Goal: Transaction & Acquisition: Purchase product/service

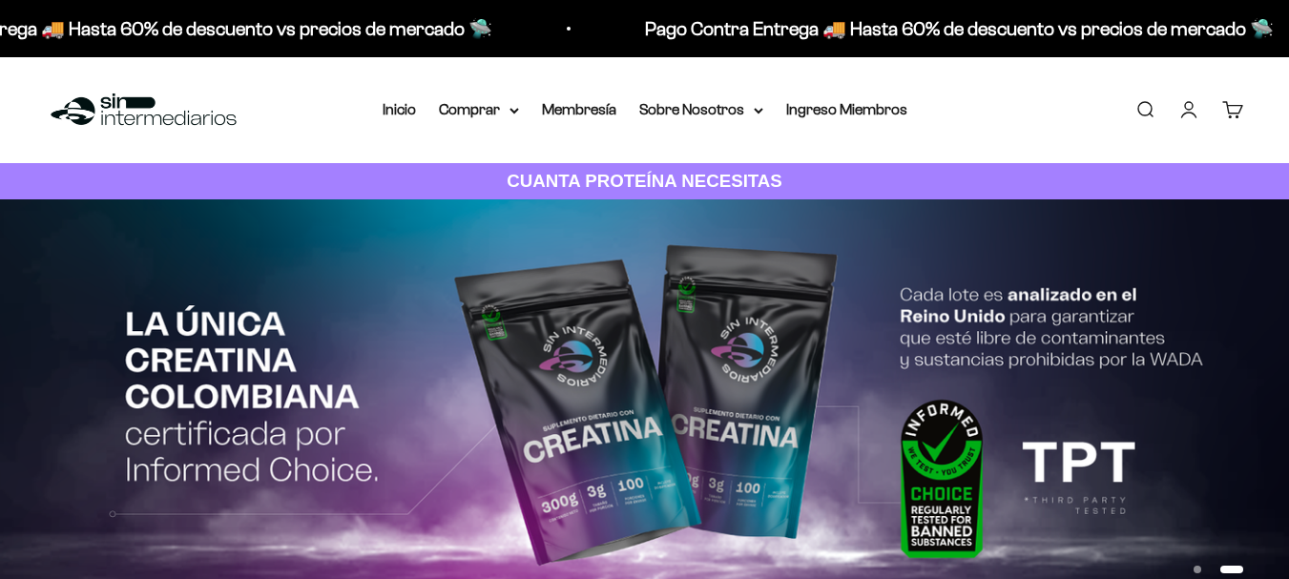
click at [1194, 101] on link "Iniciar sesión" at bounding box center [1189, 109] width 21 height 21
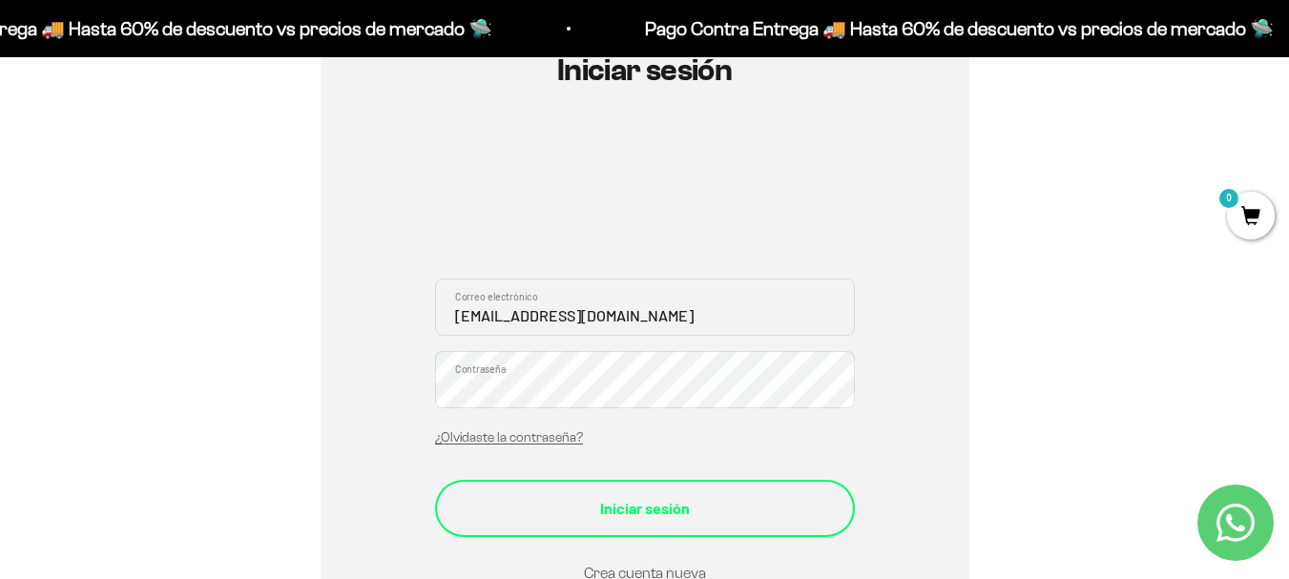
scroll to position [334, 0]
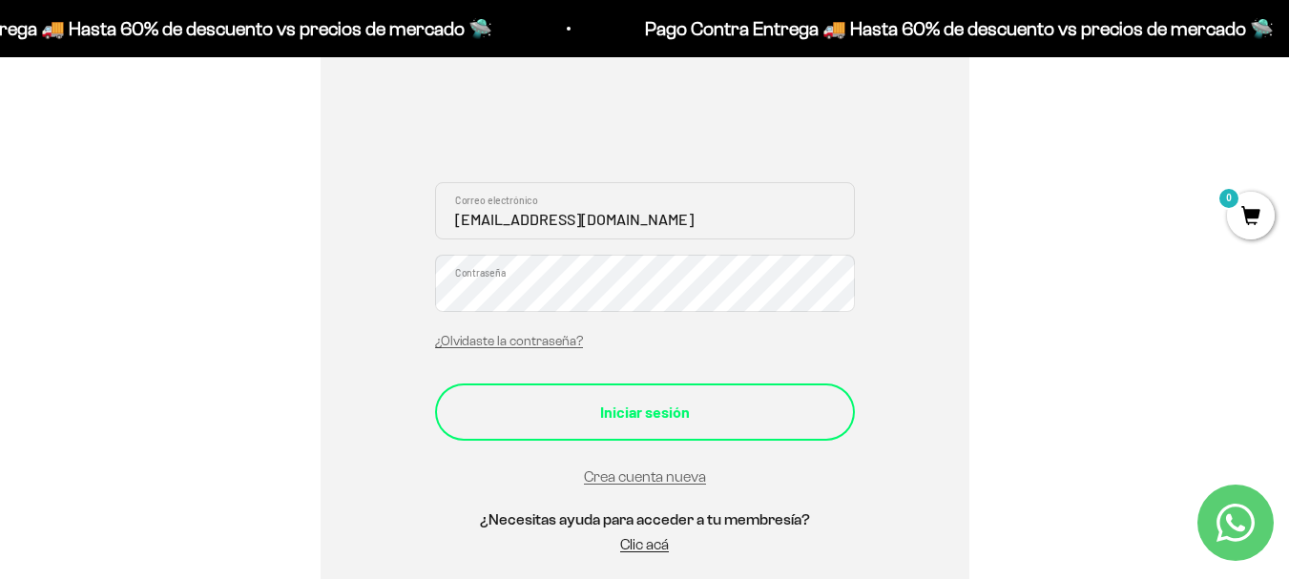
click at [782, 394] on button "Iniciar sesión" at bounding box center [645, 412] width 420 height 57
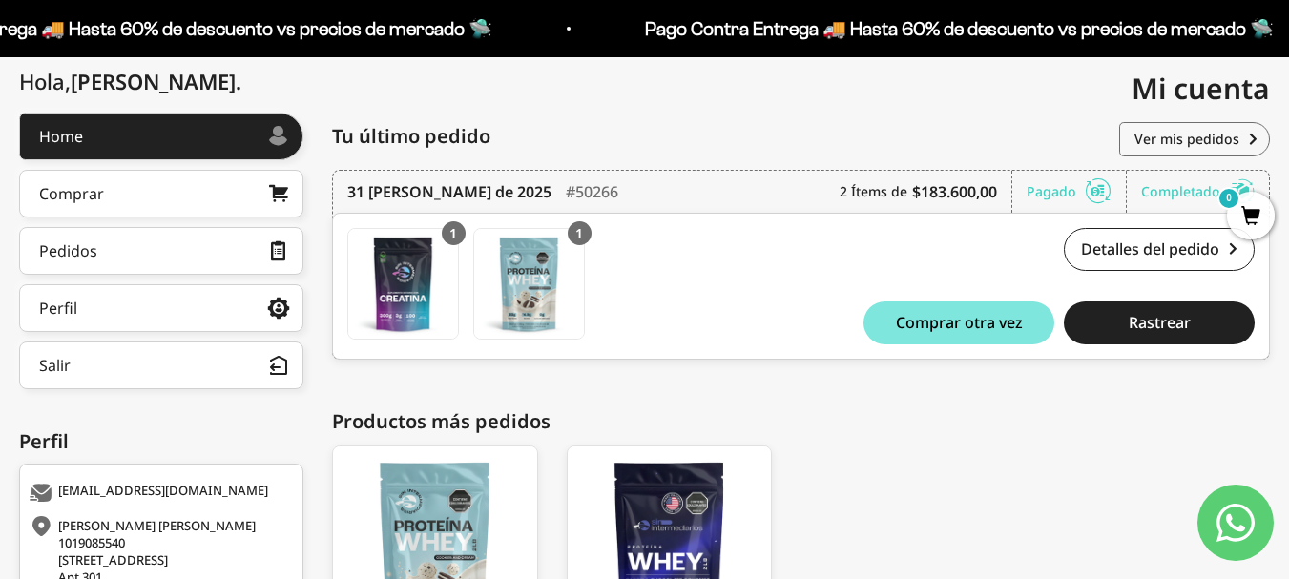
scroll to position [213, 0]
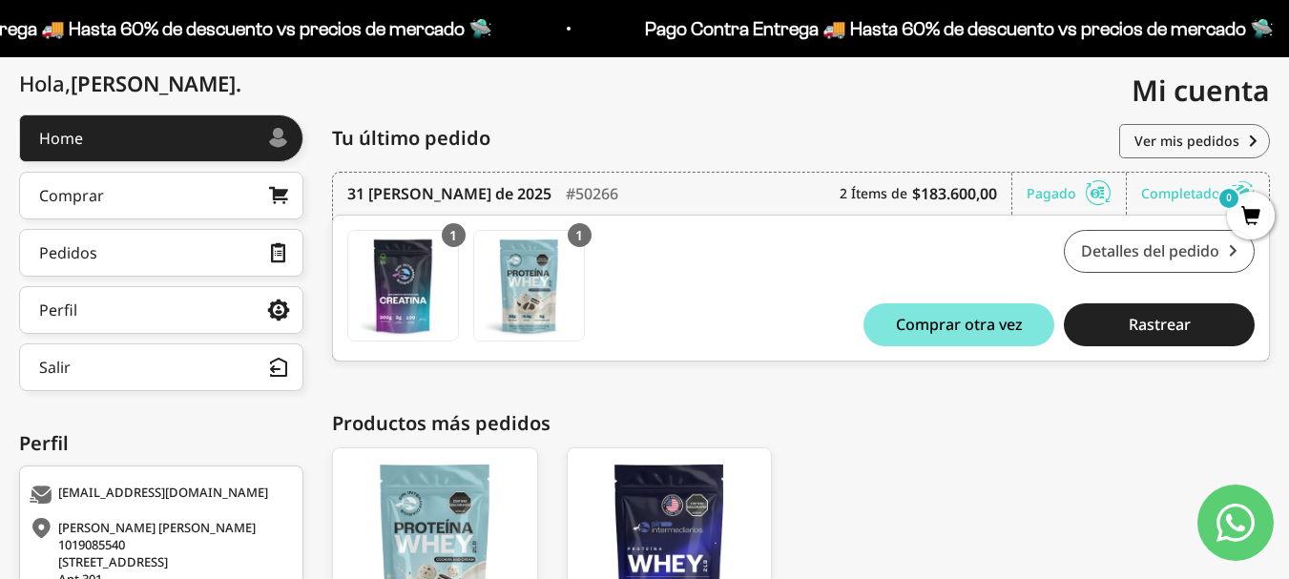
click at [1136, 254] on link "Detalles del pedido" at bounding box center [1159, 251] width 191 height 43
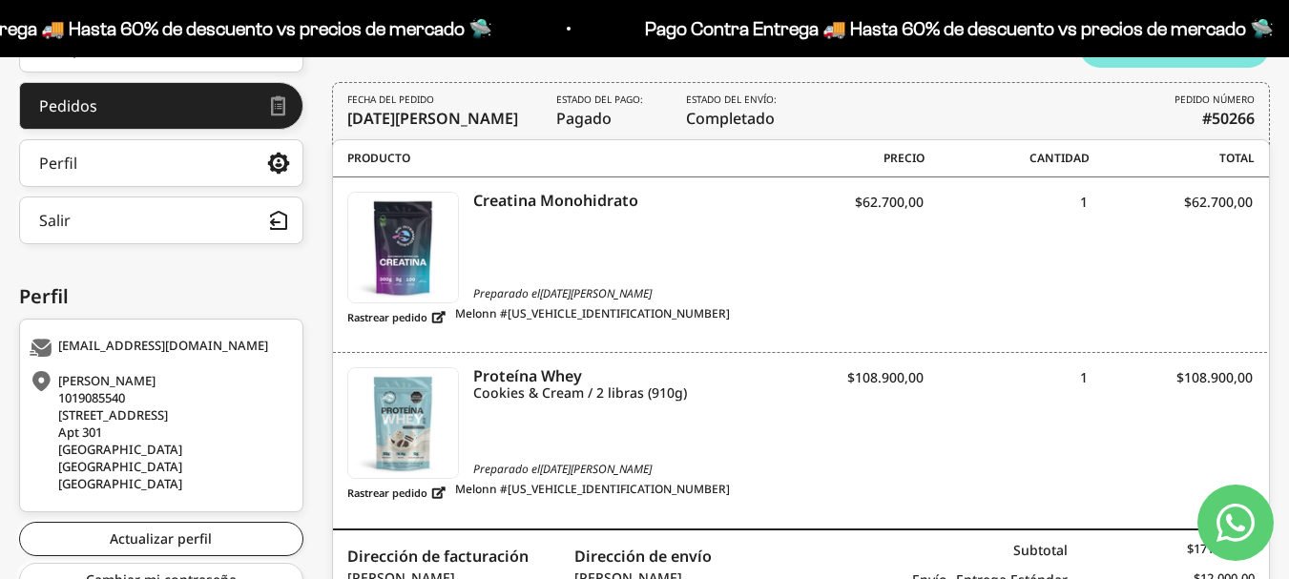
scroll to position [381, 0]
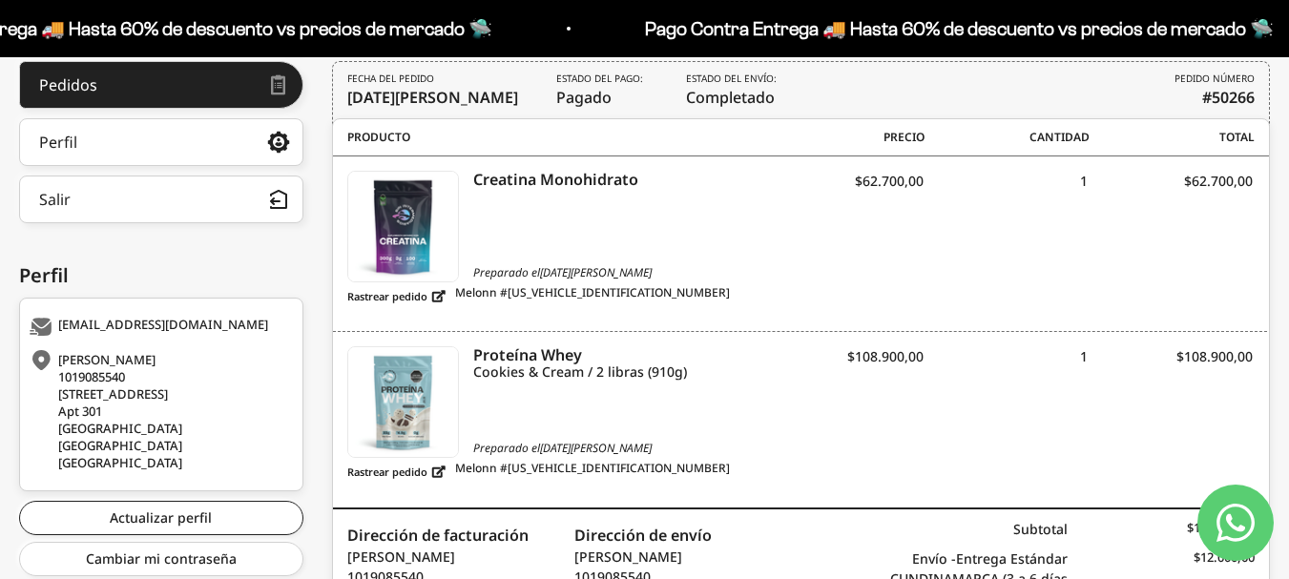
click at [1083, 360] on div "1" at bounding box center [1006, 365] width 165 height 38
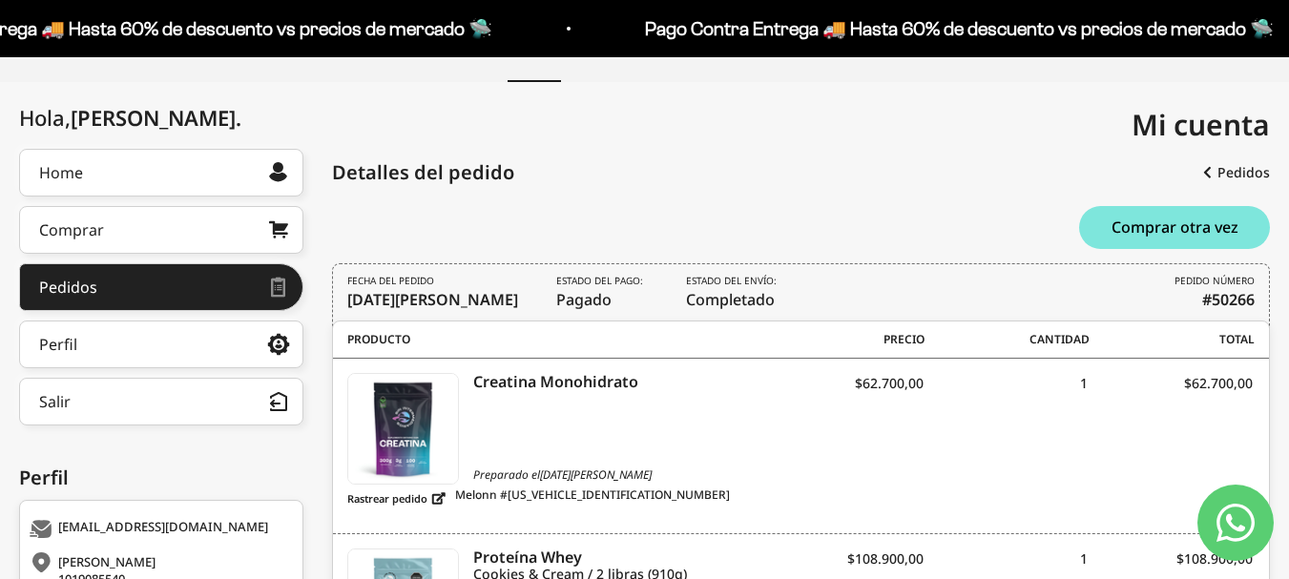
scroll to position [0, 0]
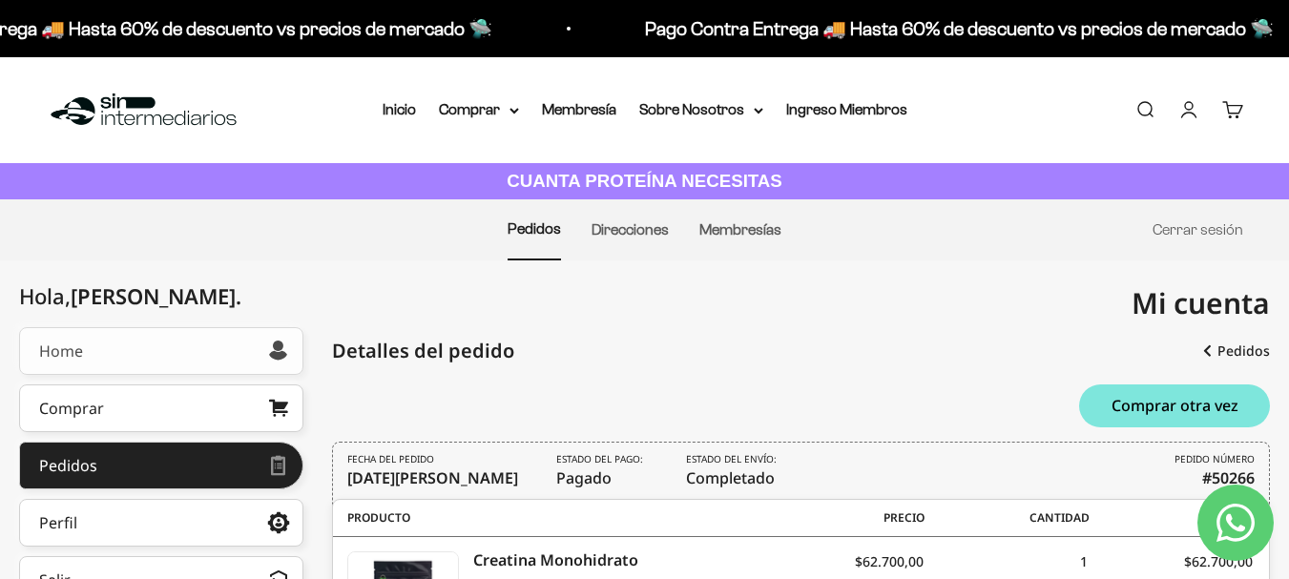
click at [187, 342] on link "Home" at bounding box center [161, 351] width 284 height 48
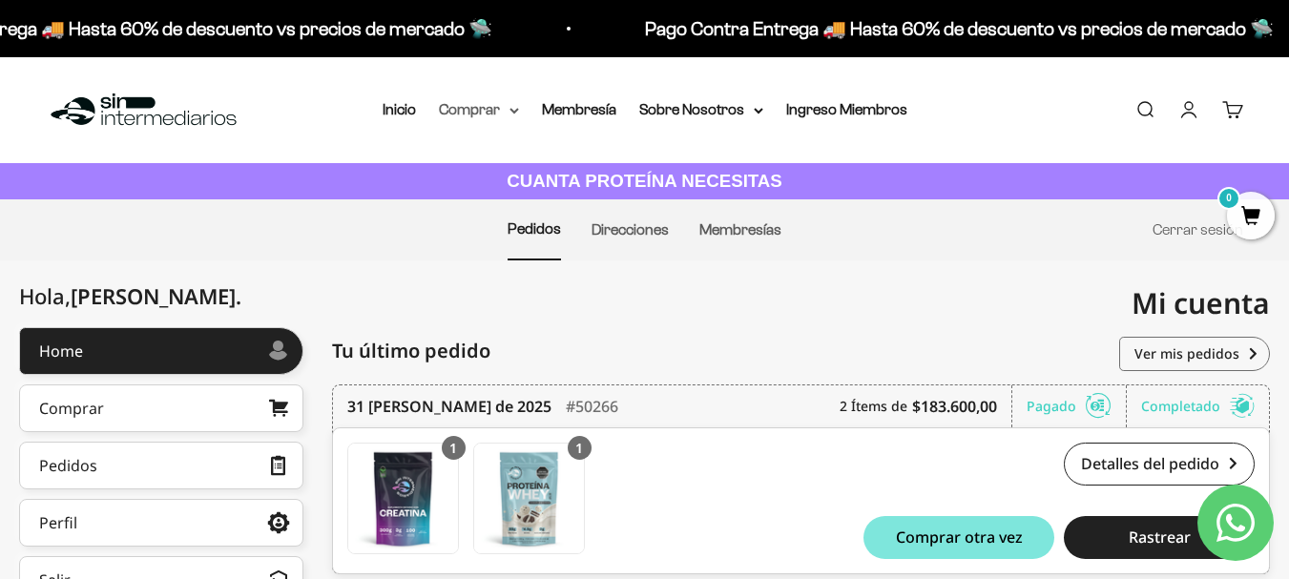
click at [489, 115] on summary "Comprar" at bounding box center [479, 109] width 80 height 25
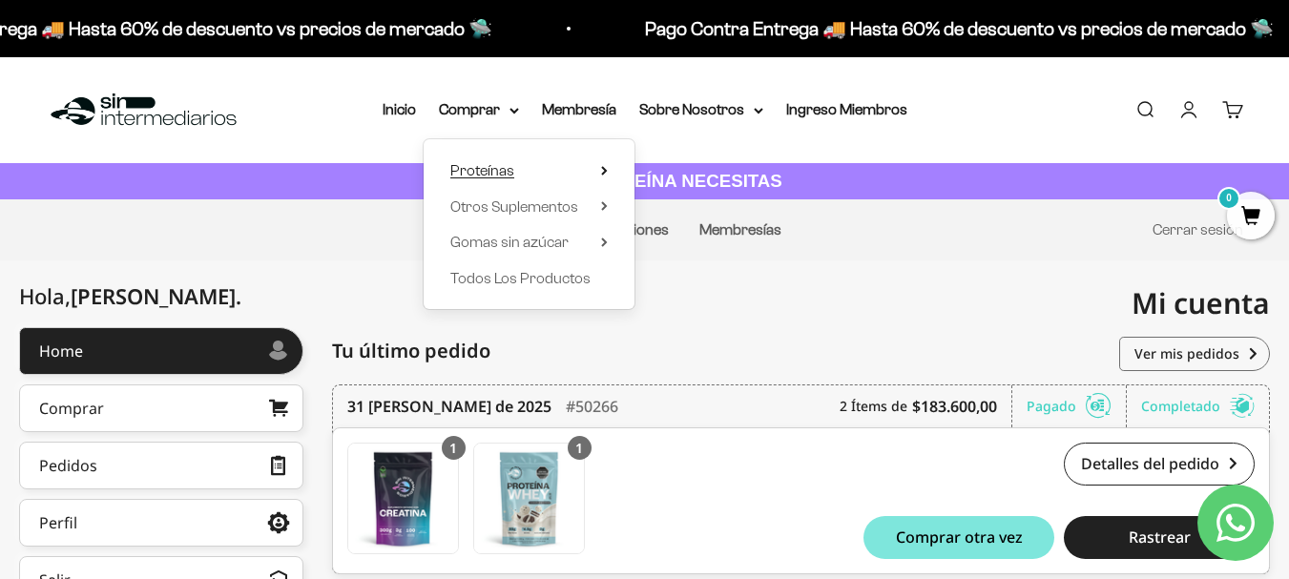
click at [521, 170] on summary "Proteínas" at bounding box center [528, 170] width 157 height 25
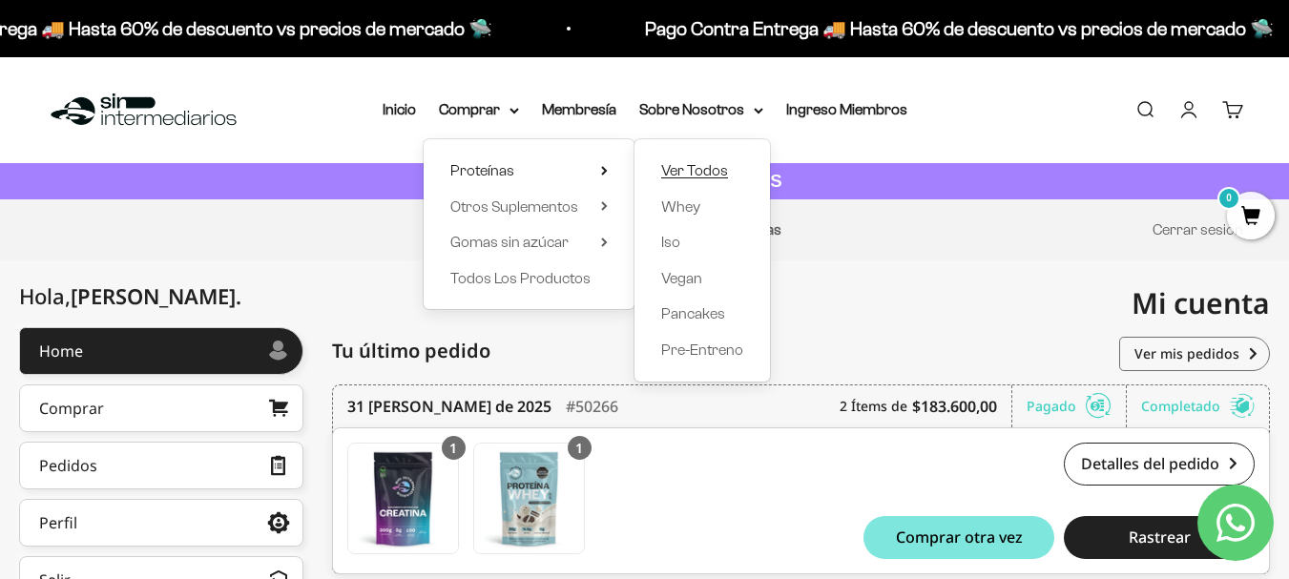
click at [722, 169] on span "Ver Todos" at bounding box center [694, 170] width 67 height 16
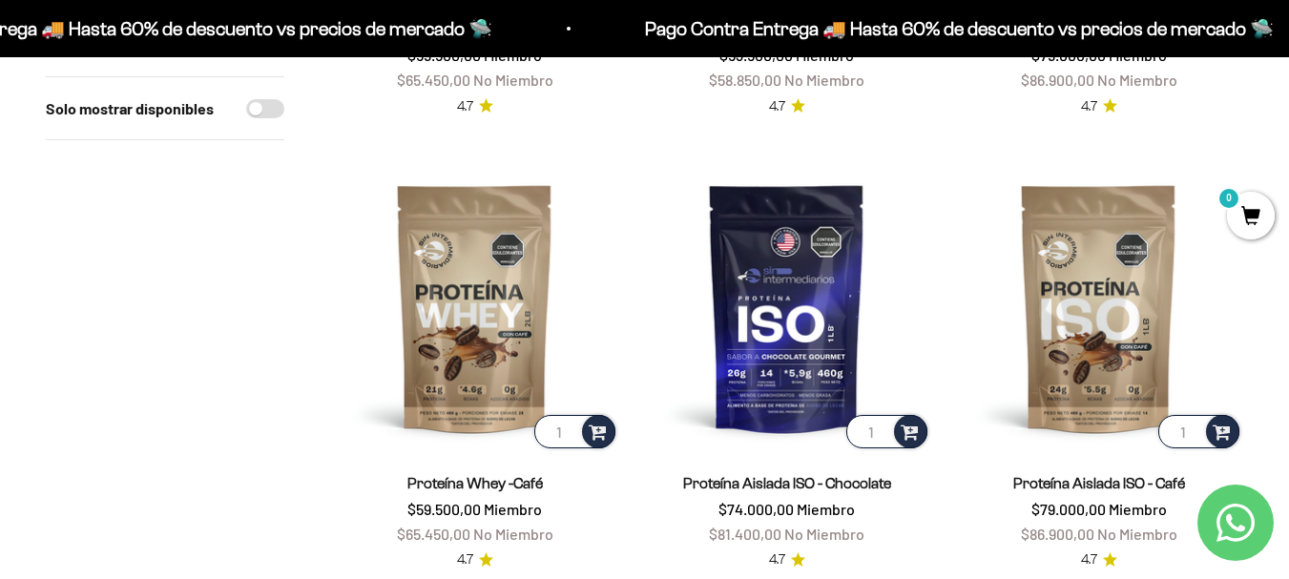
scroll to position [1052, 0]
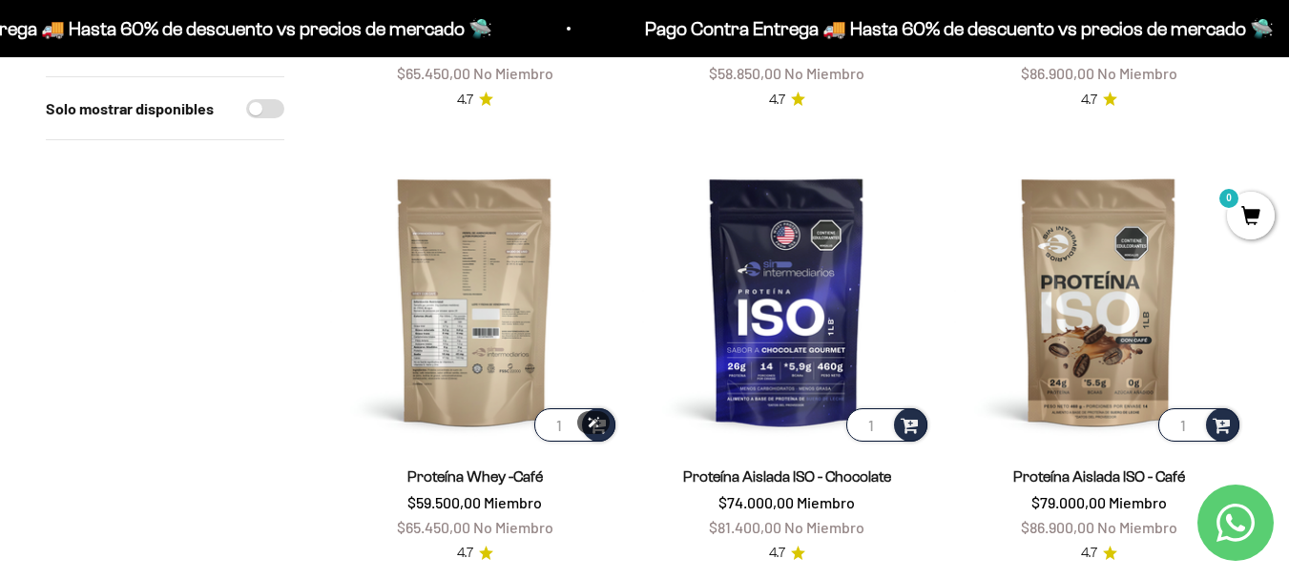
click at [483, 314] on img at bounding box center [474, 301] width 289 height 289
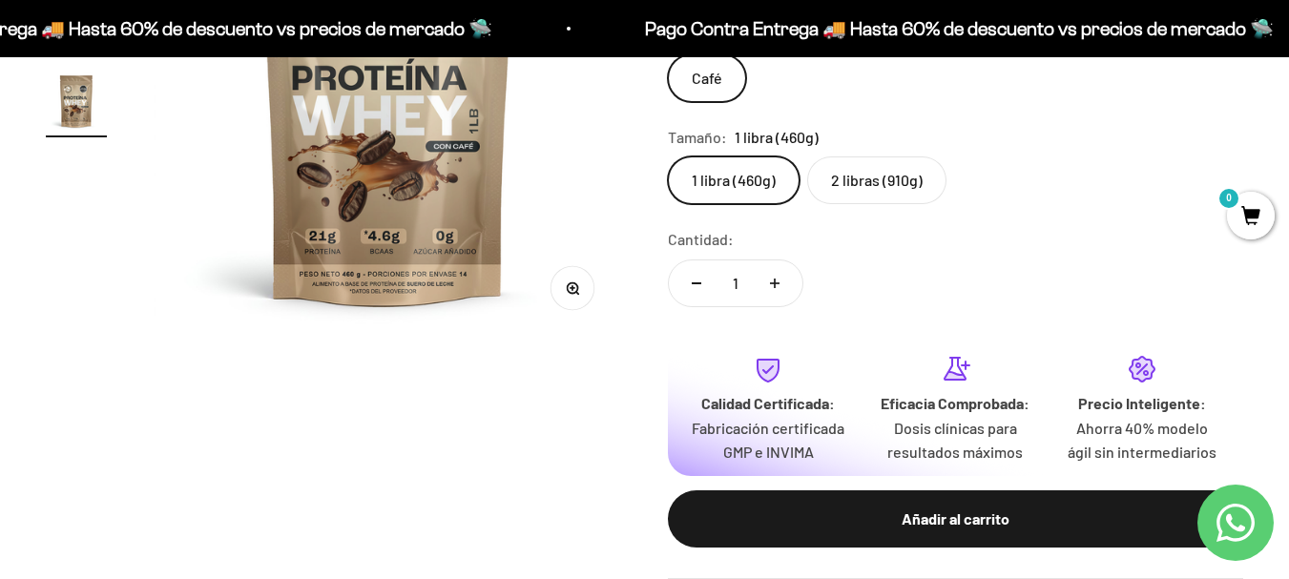
scroll to position [167, 0]
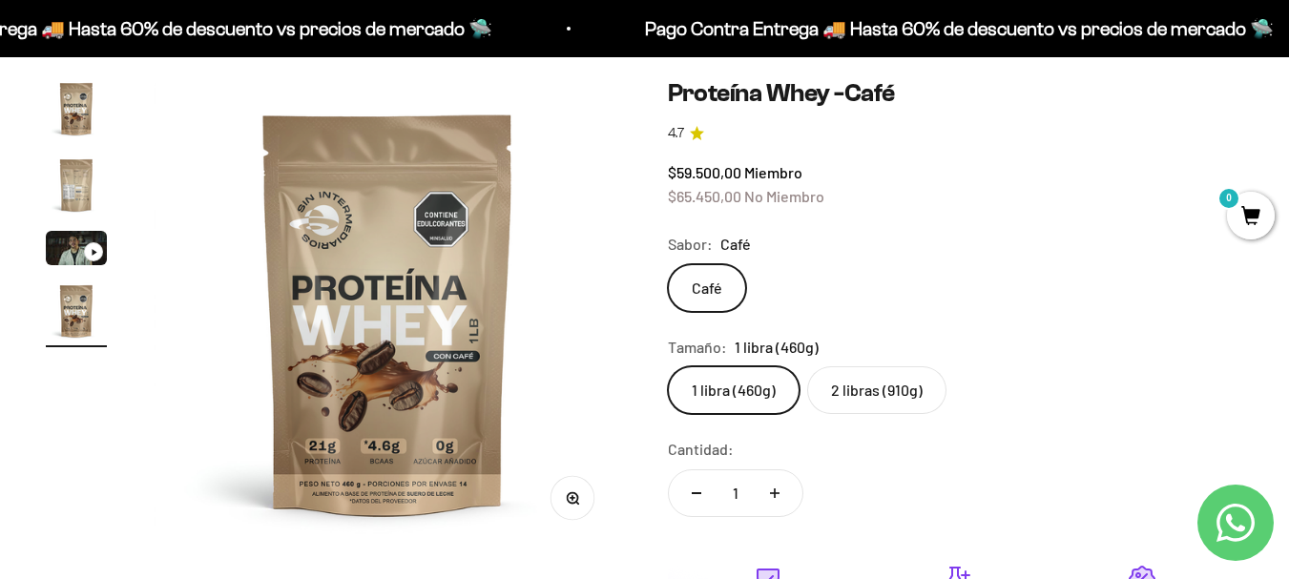
click at [866, 389] on label "2 libras (910g)" at bounding box center [876, 390] width 139 height 48
click at [668, 366] on input "2 libras (910g)" at bounding box center [667, 366] width 1 height 1
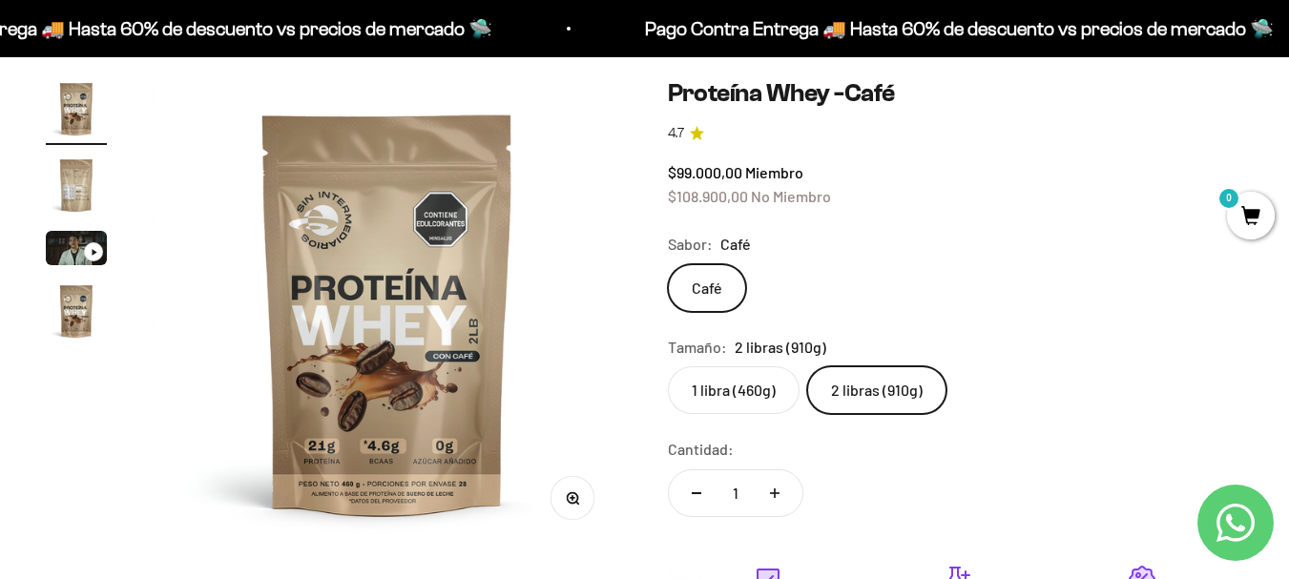
scroll to position [158, 0]
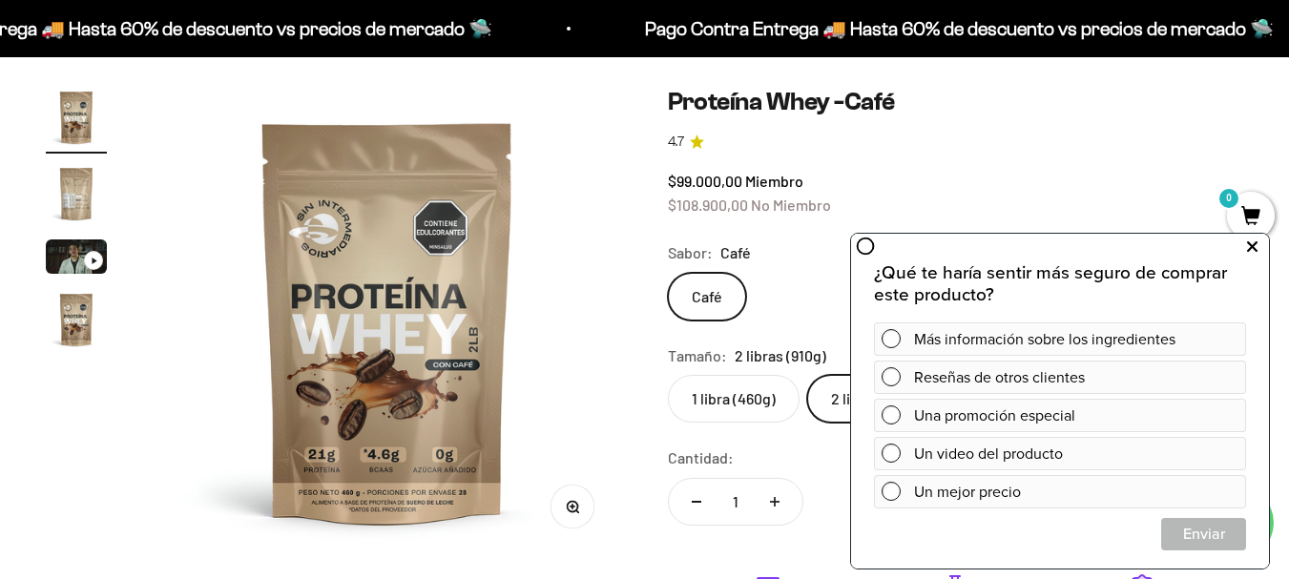
click at [1250, 251] on icon at bounding box center [1252, 247] width 10 height 25
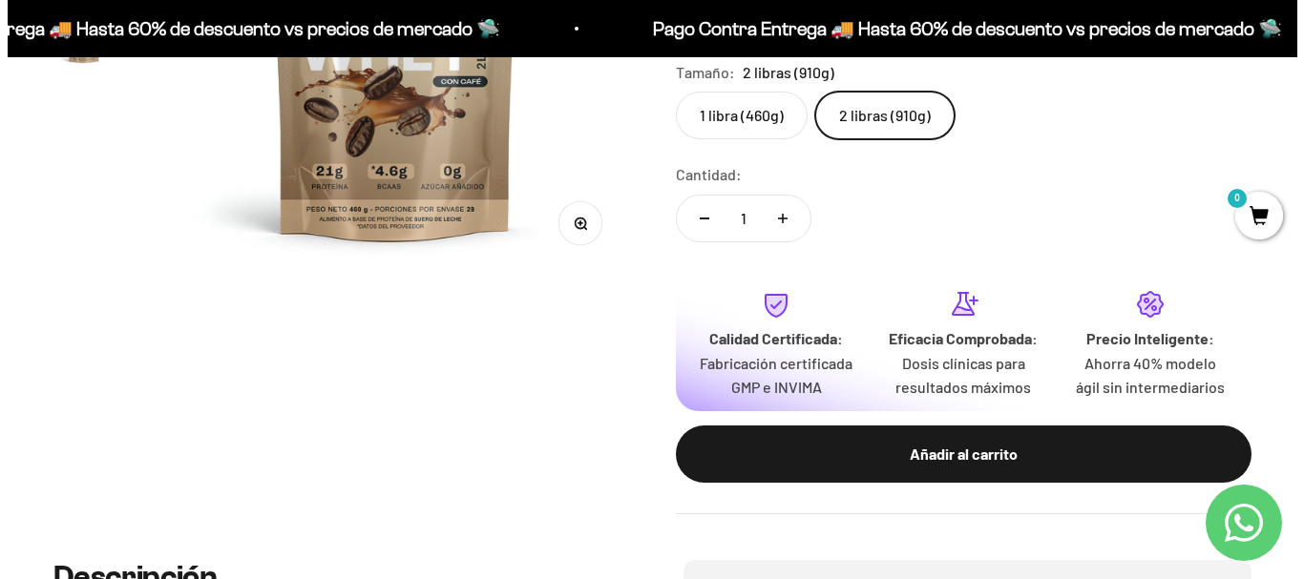
scroll to position [467, 0]
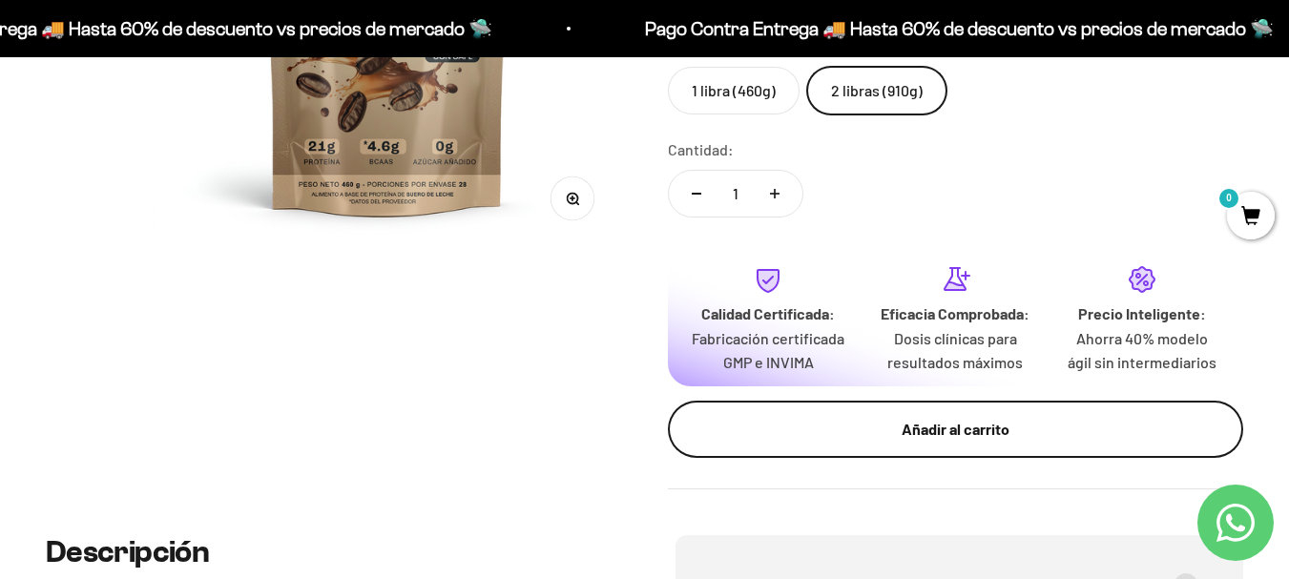
click at [875, 440] on div "Añadir al carrito" at bounding box center [956, 429] width 500 height 25
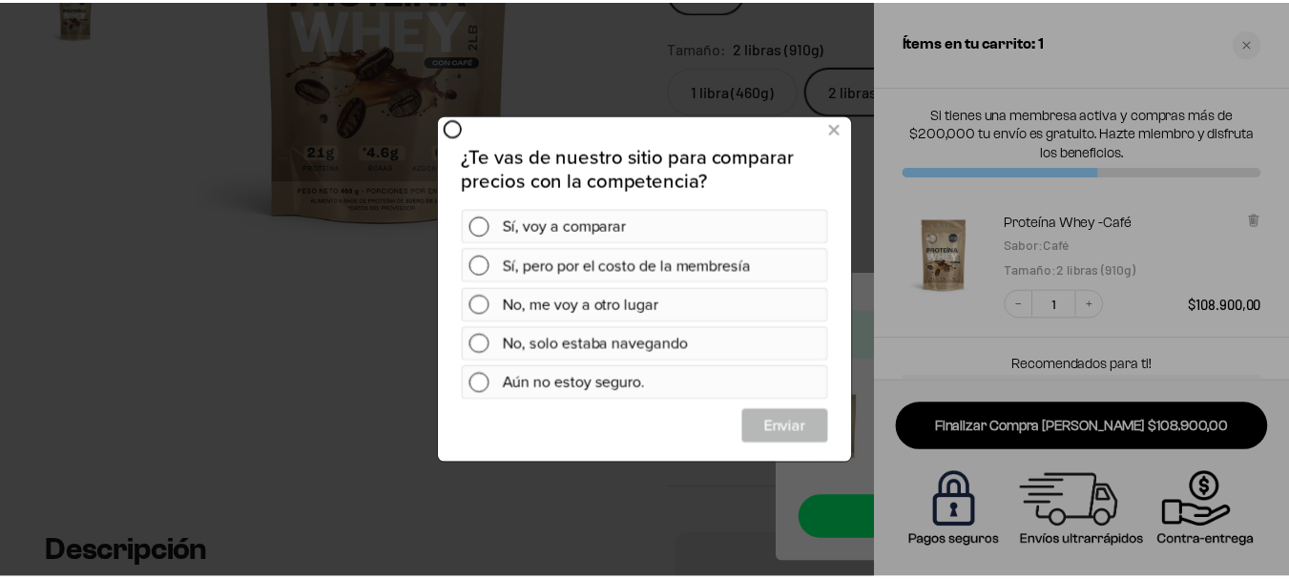
scroll to position [0, 0]
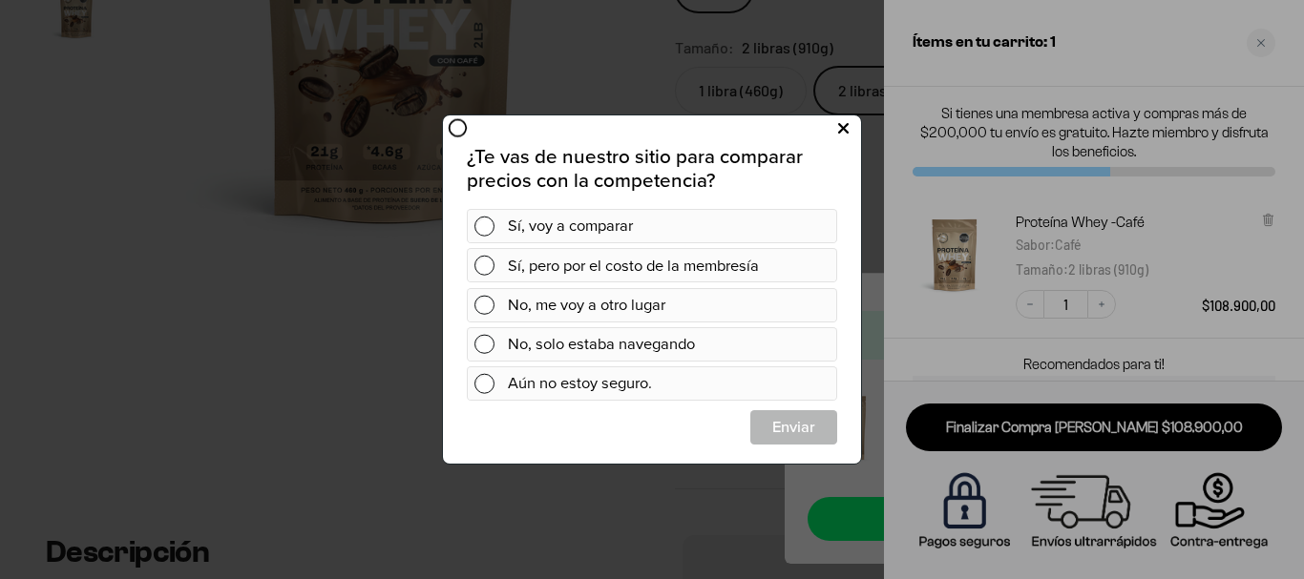
click at [846, 126] on icon at bounding box center [843, 129] width 10 height 26
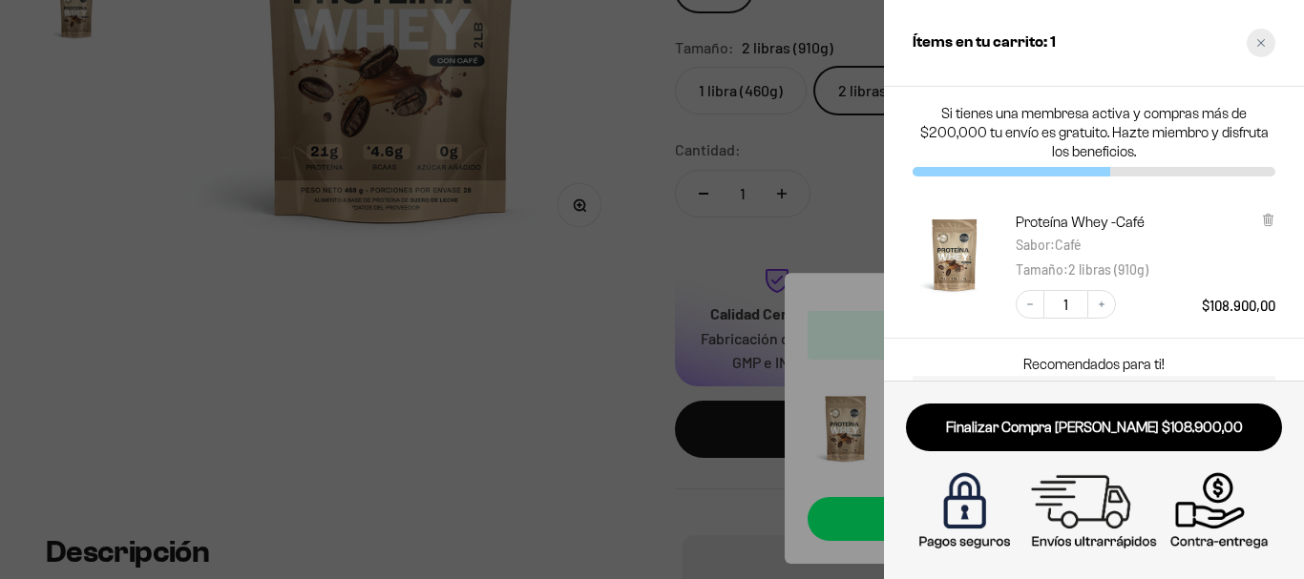
click at [1262, 46] on icon "Close cart" at bounding box center [1261, 43] width 10 height 10
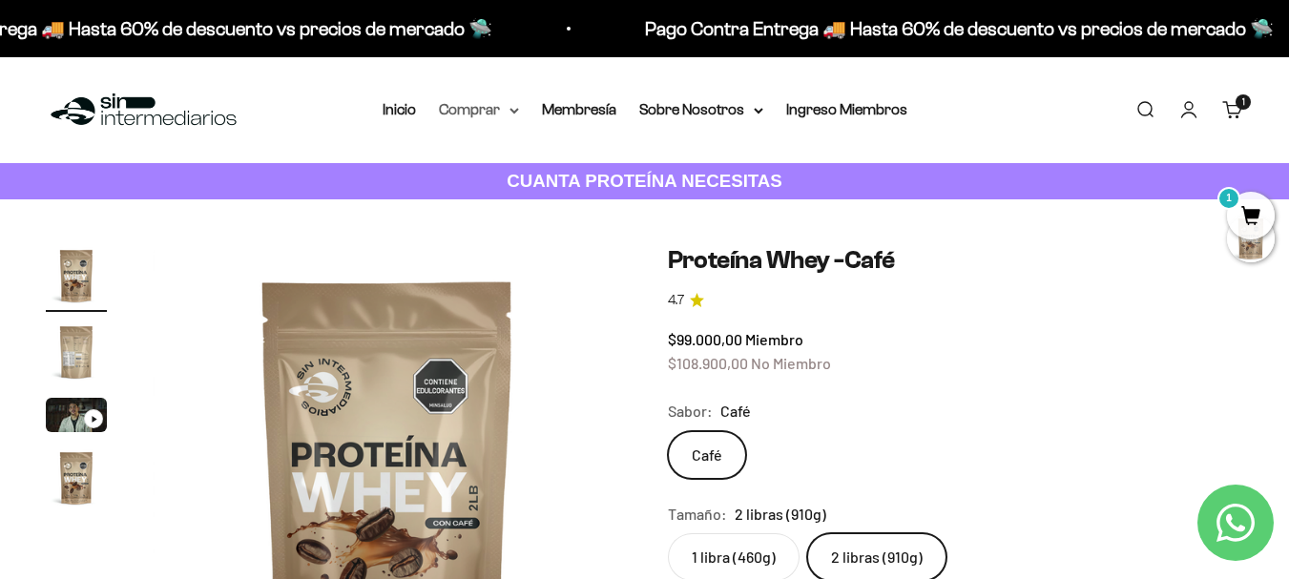
click at [499, 116] on summary "Comprar" at bounding box center [479, 109] width 80 height 25
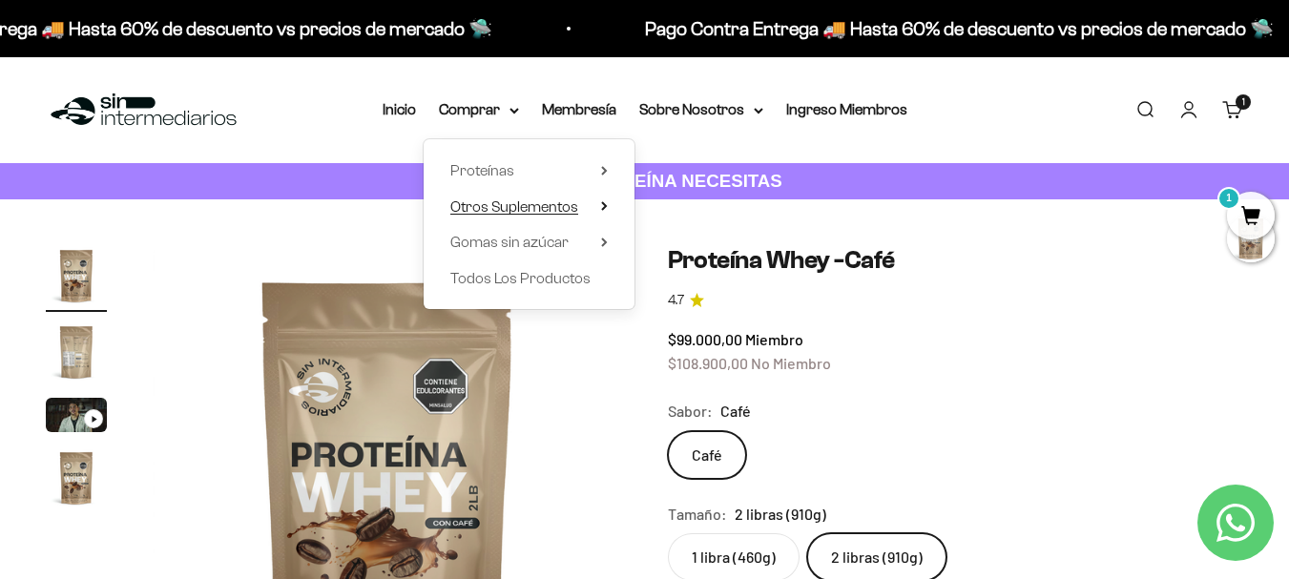
click at [530, 203] on span "Otros Suplementos" at bounding box center [514, 207] width 128 height 16
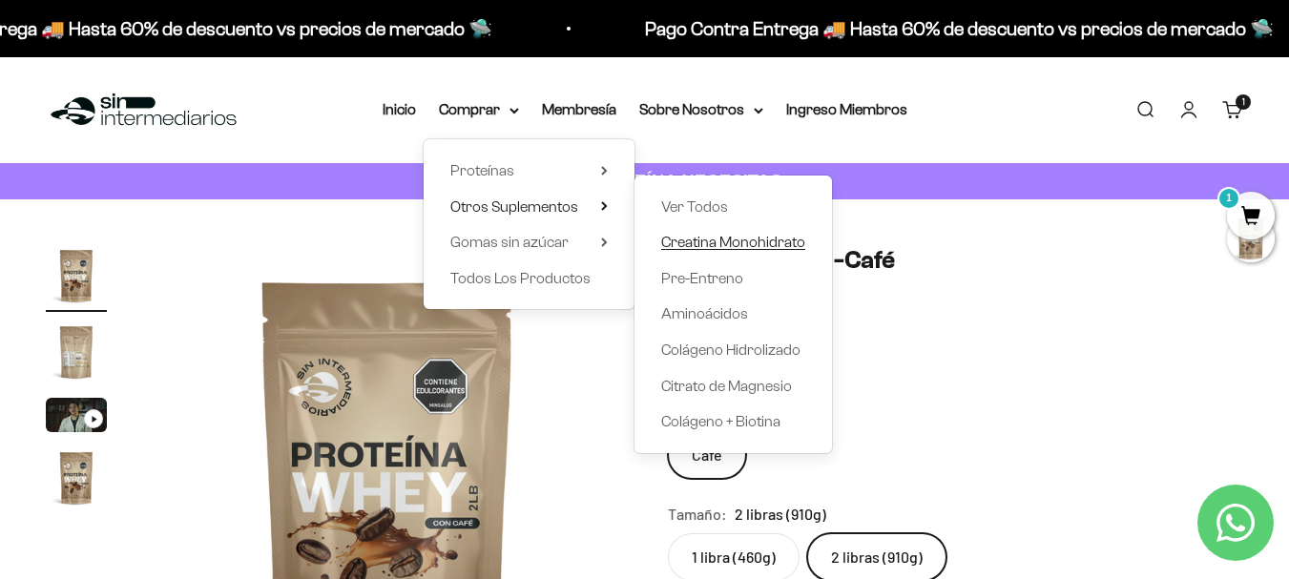
click at [702, 243] on span "Creatina Monohidrato" at bounding box center [733, 242] width 144 height 16
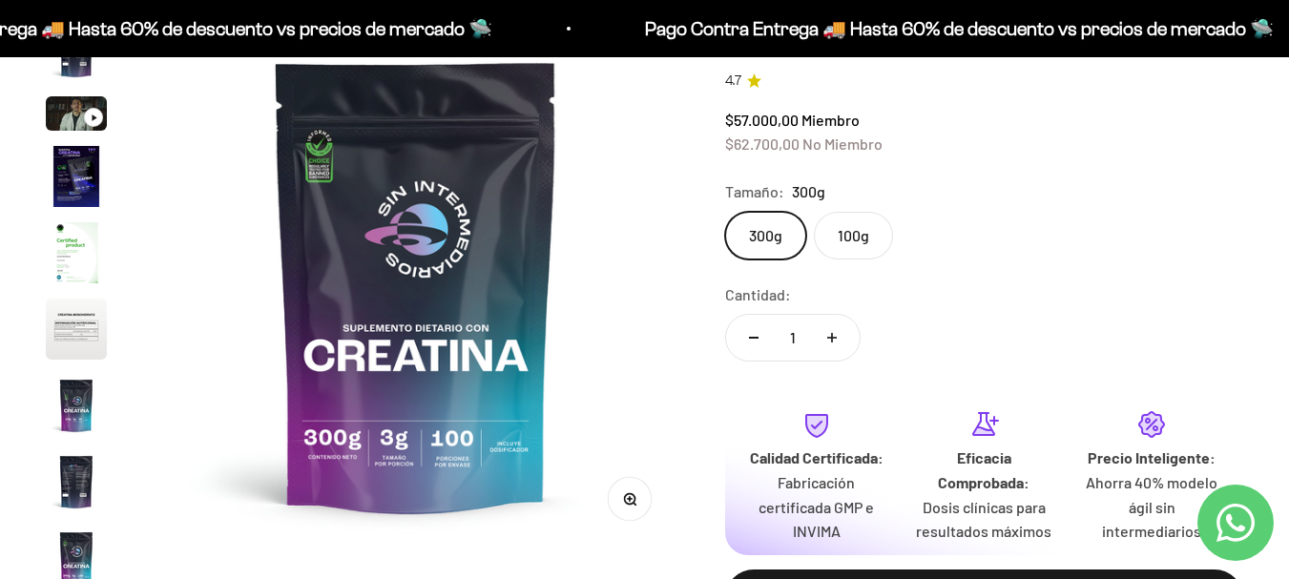
scroll to position [190, 0]
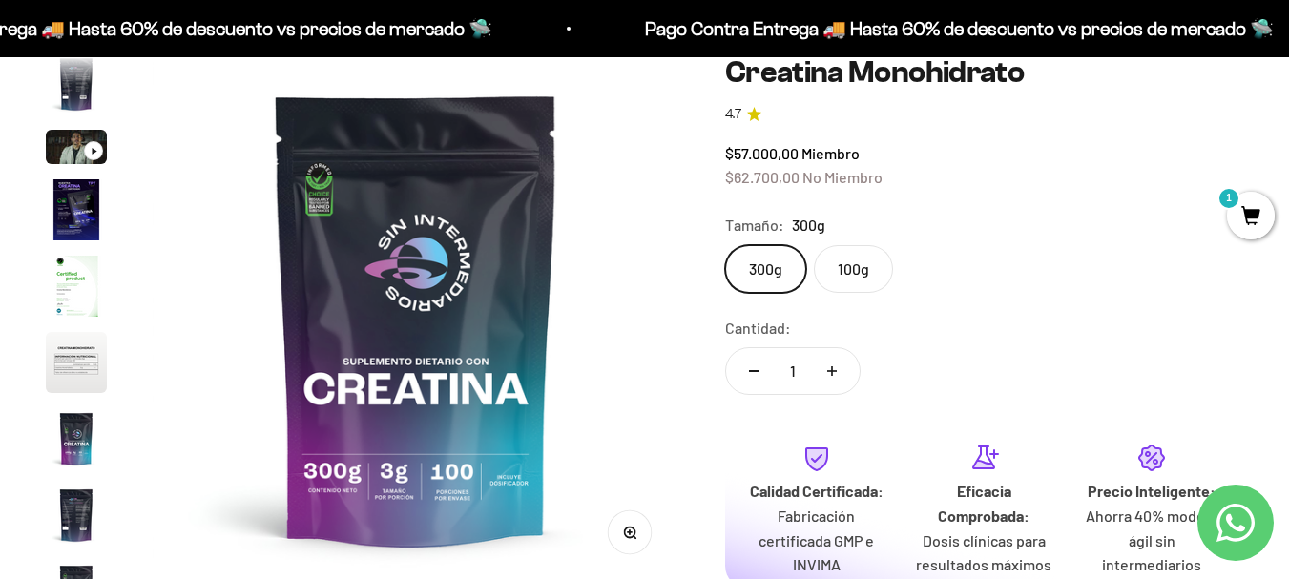
click at [750, 262] on label "300g" at bounding box center [765, 269] width 81 height 48
click at [725, 245] on input "300g" at bounding box center [724, 244] width 1 height 1
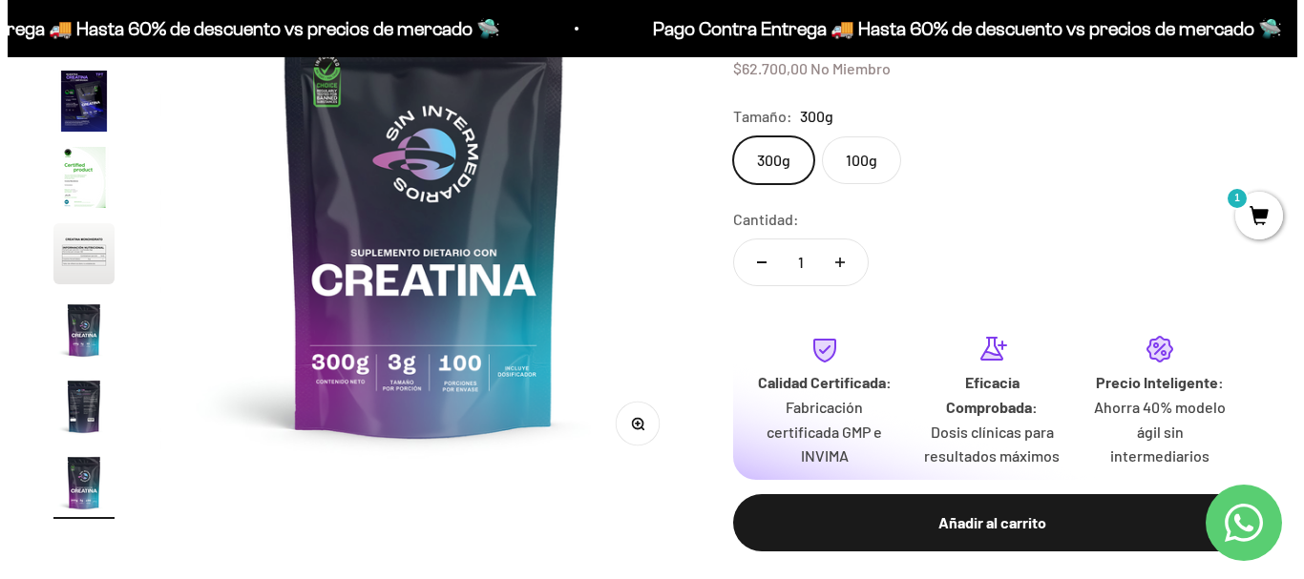
scroll to position [424, 0]
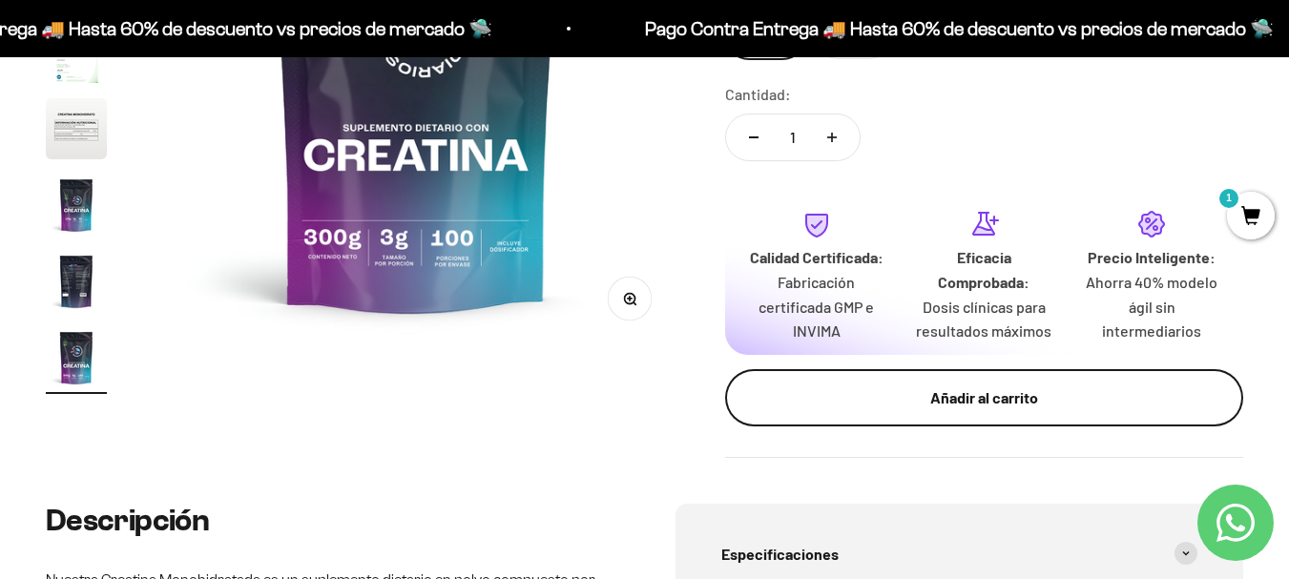
click at [910, 382] on button "Añadir al carrito" at bounding box center [984, 397] width 518 height 57
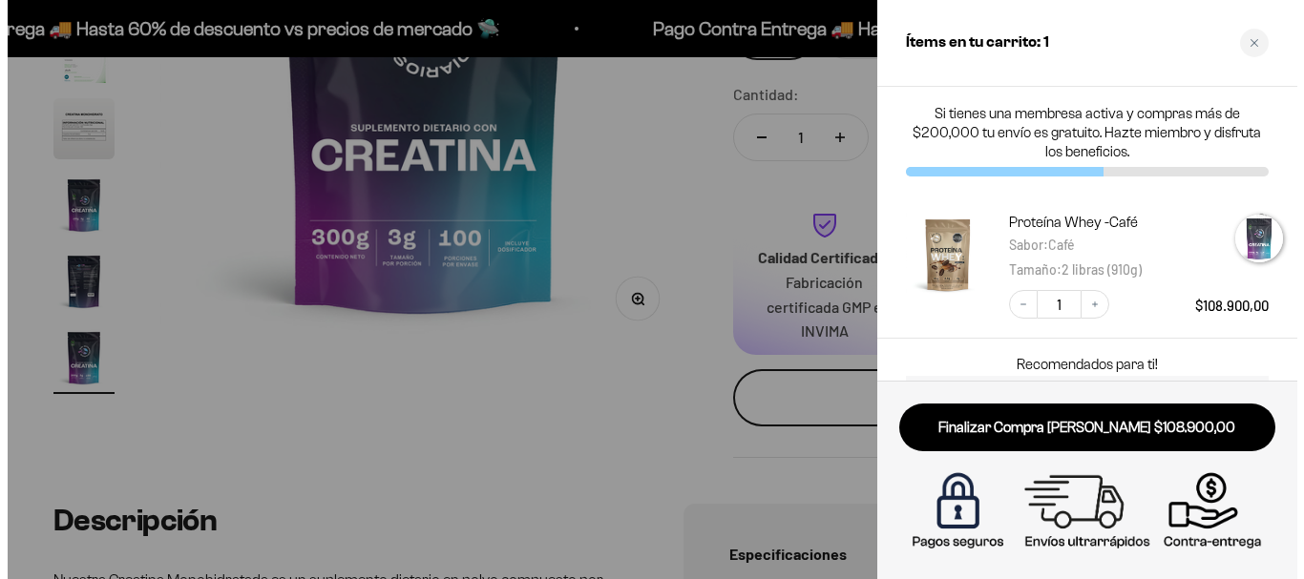
scroll to position [0, 4368]
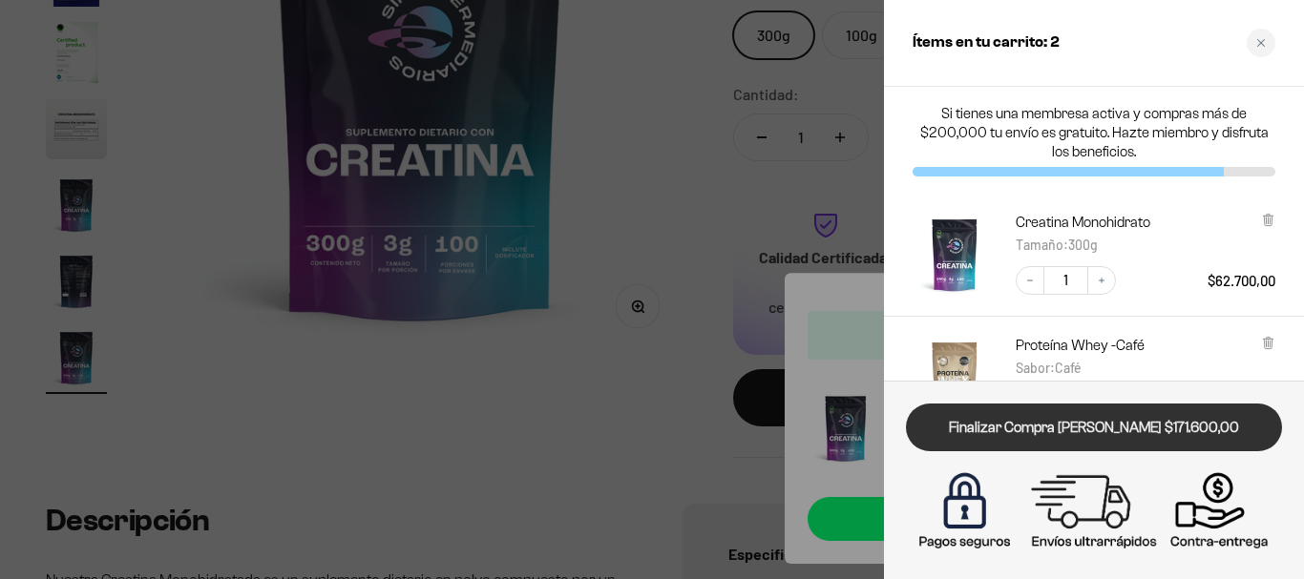
click at [1106, 430] on link "Finalizar Compra [PERSON_NAME] $171.600,00" at bounding box center [1094, 428] width 376 height 49
